Goal: Task Accomplishment & Management: Use online tool/utility

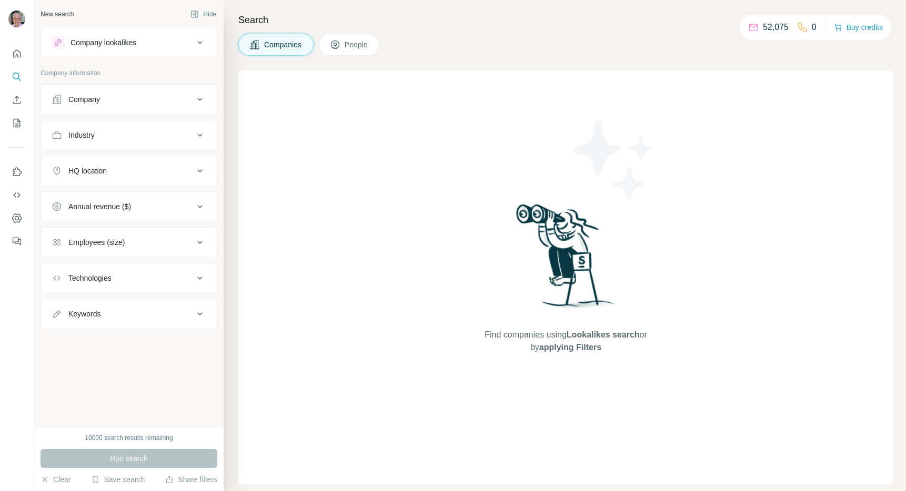
click at [18, 96] on icon "Enrich CSV" at bounding box center [17, 100] width 11 height 11
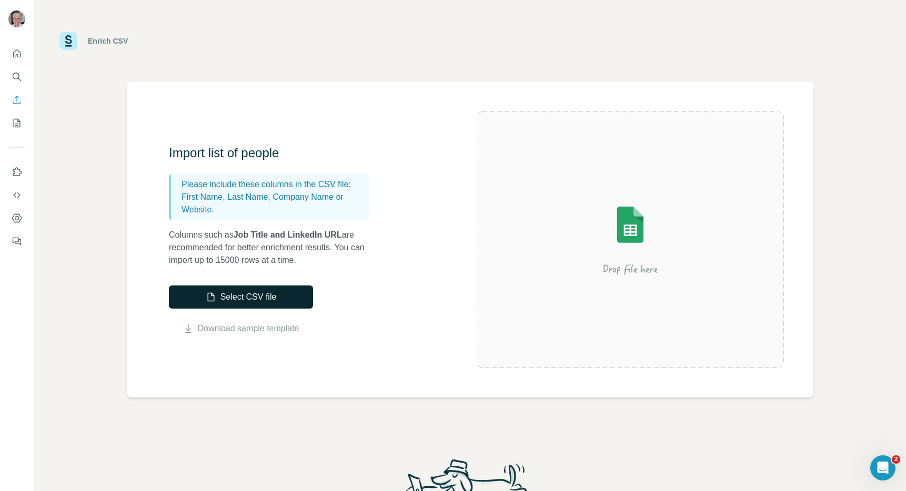
click at [208, 288] on button "Select CSV file" at bounding box center [241, 297] width 144 height 23
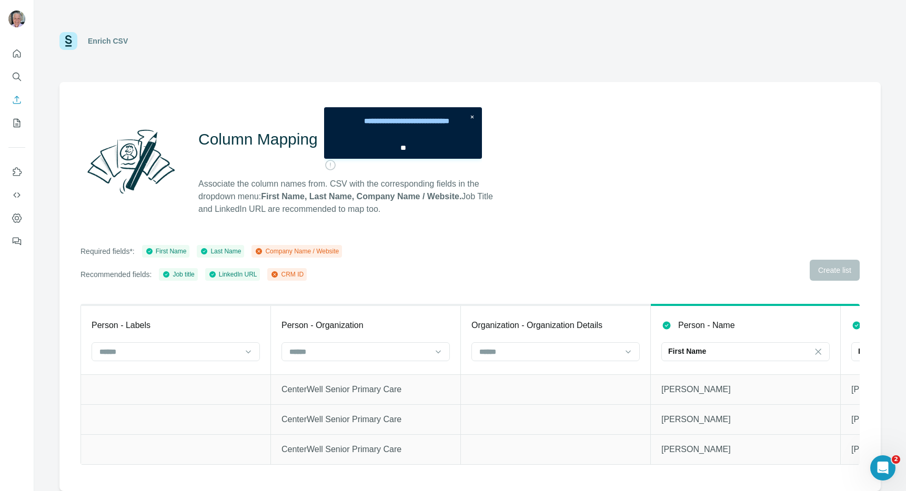
click at [339, 253] on div "Company Name / Website" at bounding box center [297, 251] width 84 height 9
click at [335, 250] on div "Company Name / Website" at bounding box center [297, 251] width 84 height 9
click at [503, 352] on input at bounding box center [549, 352] width 142 height 12
click at [509, 373] on p "Company Name" at bounding box center [506, 375] width 53 height 11
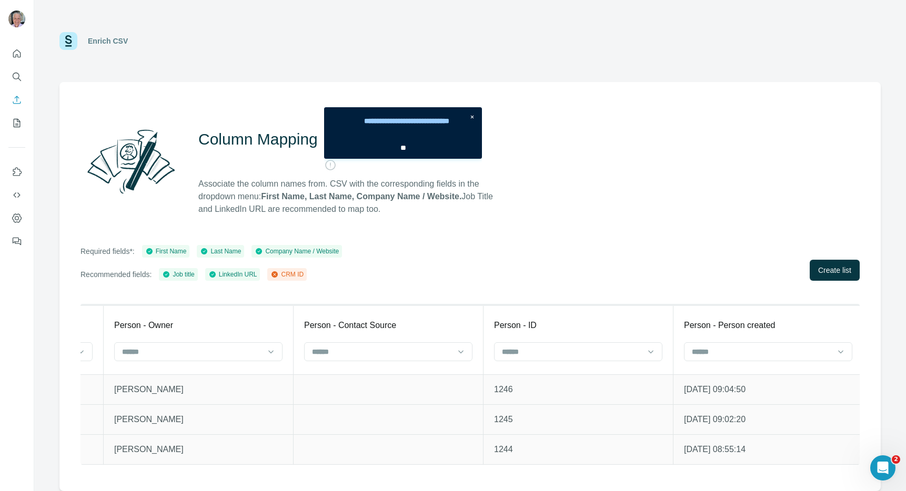
scroll to position [0, 3589]
click at [564, 347] on input at bounding box center [568, 352] width 142 height 12
click at [563, 390] on div "CRM ID" at bounding box center [574, 394] width 150 height 11
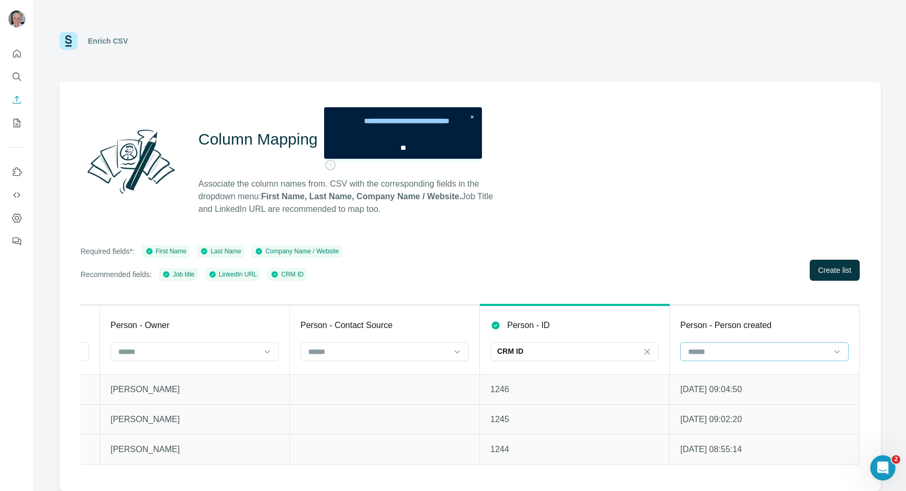
click at [730, 351] on input at bounding box center [758, 352] width 142 height 12
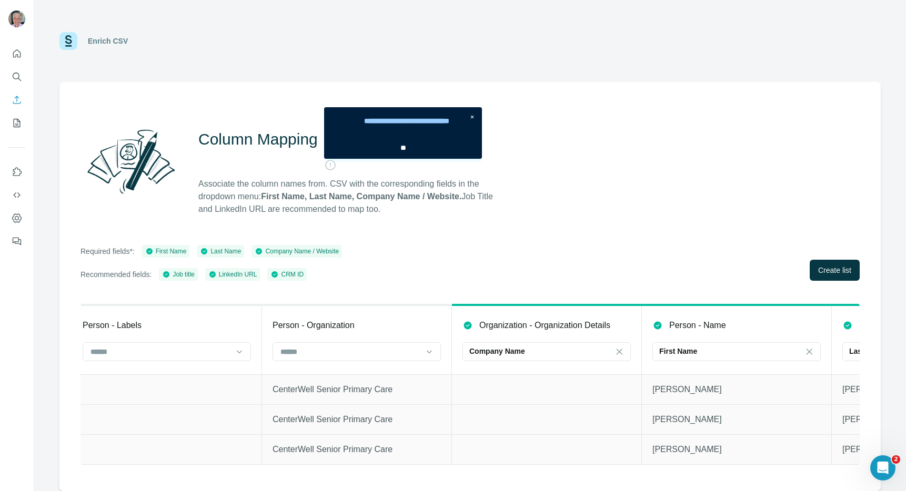
scroll to position [0, 0]
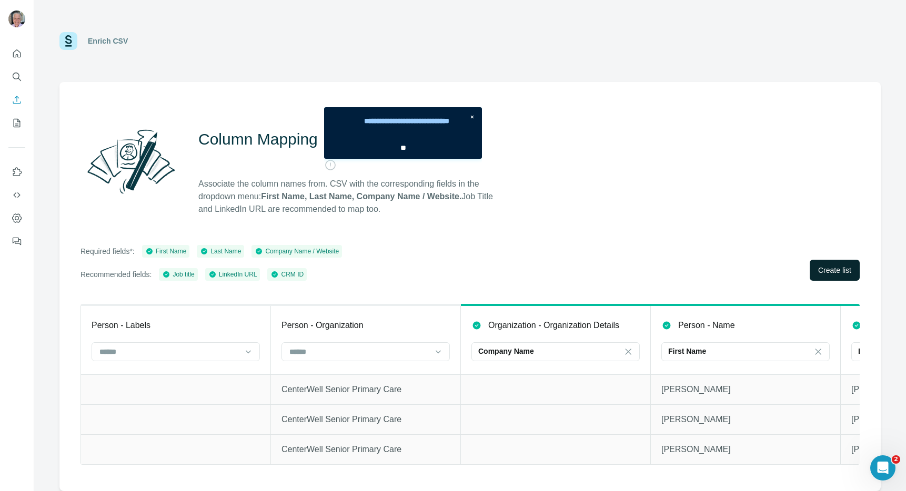
click at [821, 273] on span "Create list" at bounding box center [834, 270] width 33 height 11
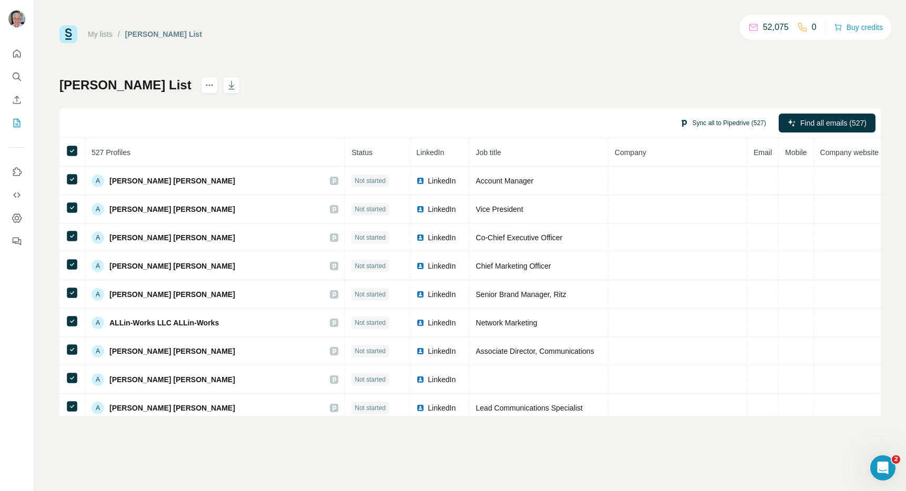
click at [724, 122] on button "Sync all to Pipedrive (527)" at bounding box center [722, 123] width 101 height 16
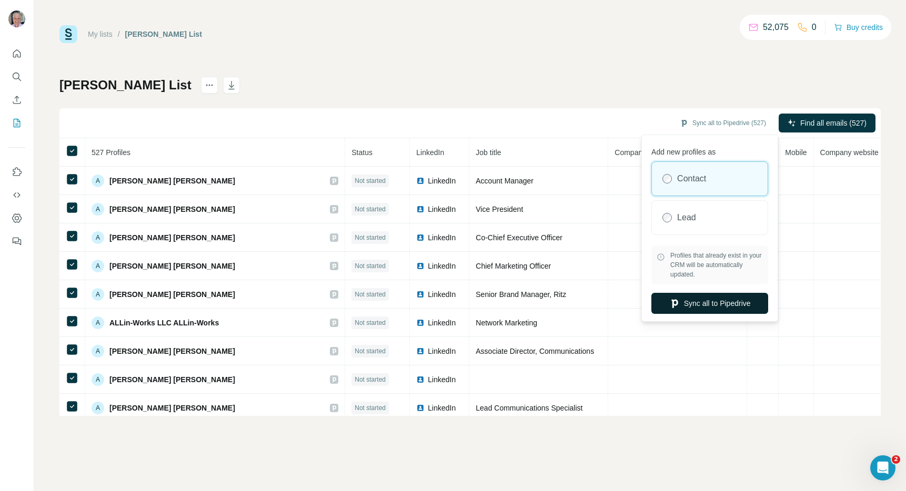
click at [713, 297] on button "Sync all to Pipedrive" at bounding box center [709, 303] width 117 height 21
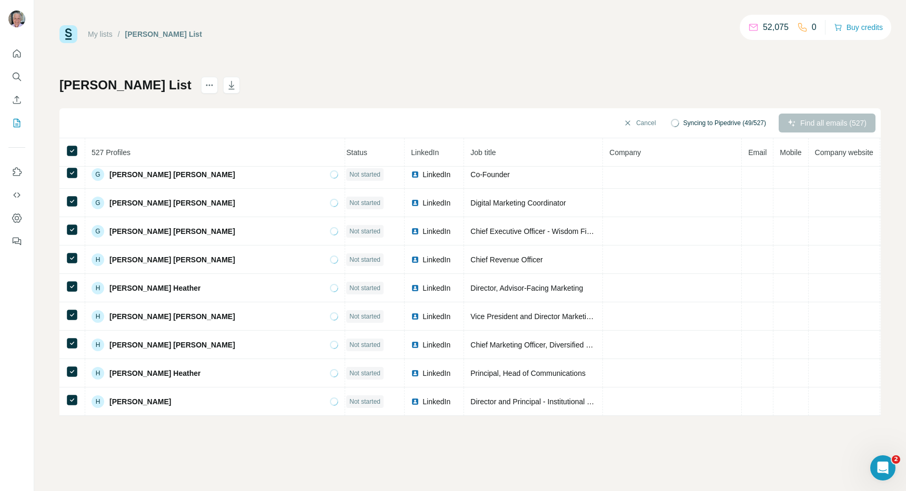
scroll to position [4581, 5]
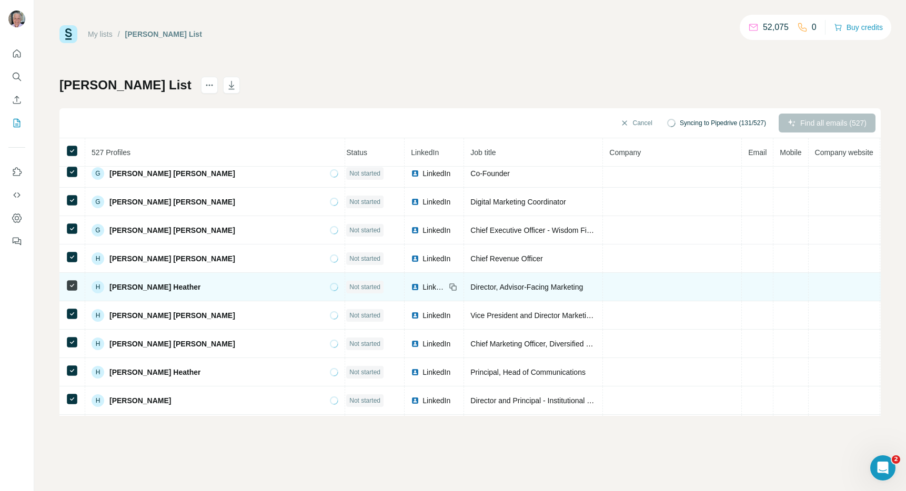
click at [422, 289] on span "LinkedIn" at bounding box center [433, 287] width 23 height 11
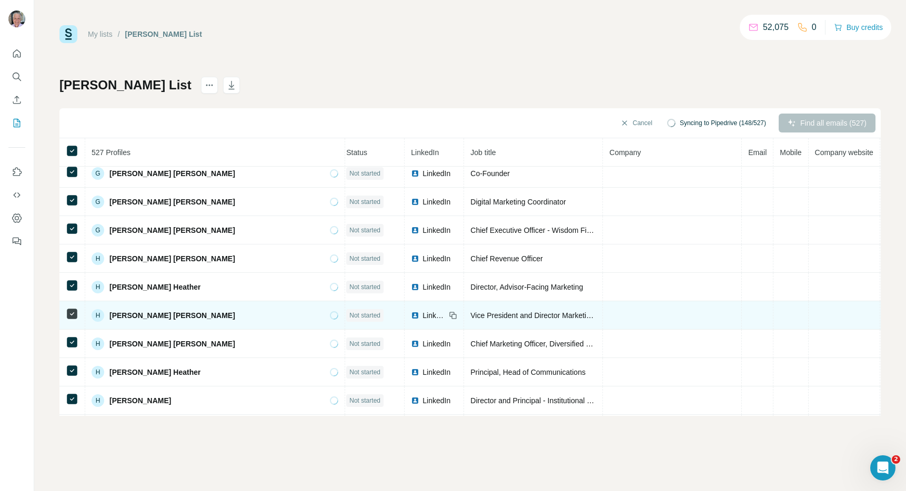
click at [349, 316] on span "Not started" at bounding box center [364, 315] width 31 height 9
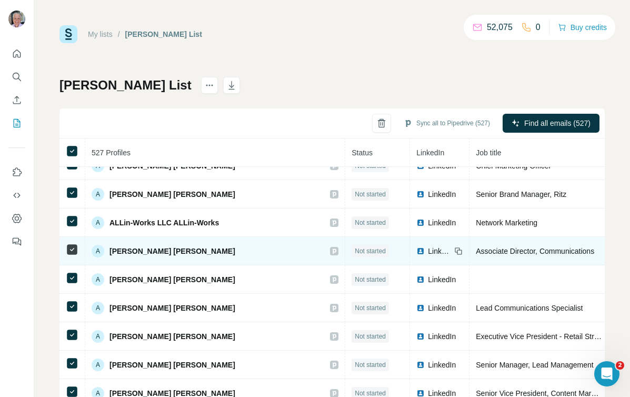
scroll to position [95, 0]
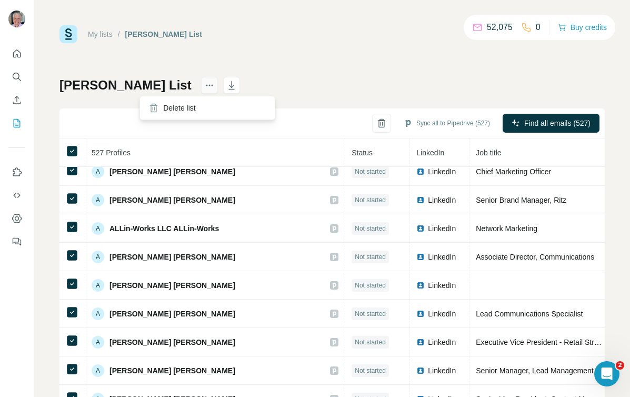
click at [204, 84] on icon "actions" at bounding box center [209, 85] width 11 height 11
click at [296, 52] on div "My lists / [PERSON_NAME] List 52,075 0 Buy credits [PERSON_NAME] List Sync all …" at bounding box center [331, 220] width 545 height 391
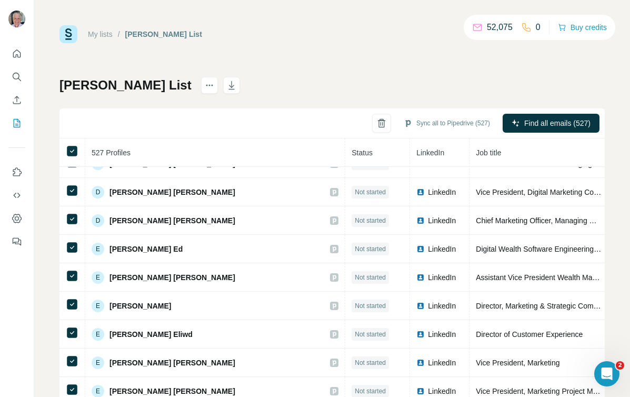
scroll to position [3186, 0]
